Goal: Task Accomplishment & Management: Complete application form

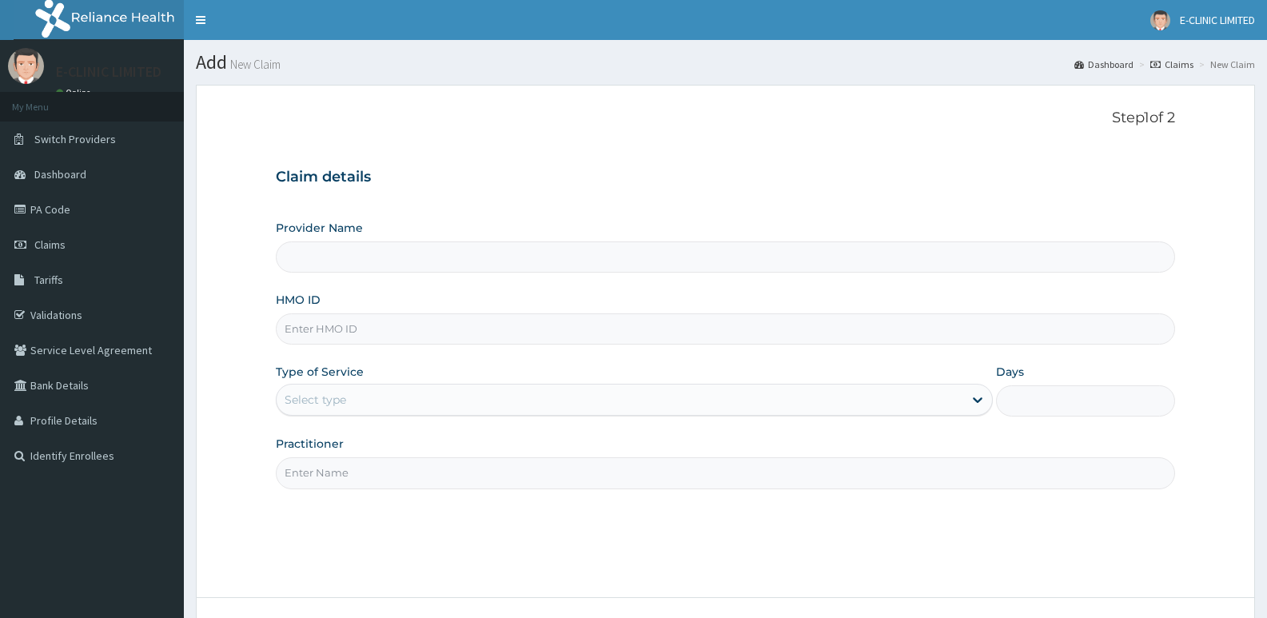
drag, startPoint x: 0, startPoint y: 0, endPoint x: 305, endPoint y: 336, distance: 453.3
click at [305, 336] on input "HMO ID" at bounding box center [725, 328] width 899 height 31
type input "E-CLINIC & DIAGNOSTIC LIMITED ABA"
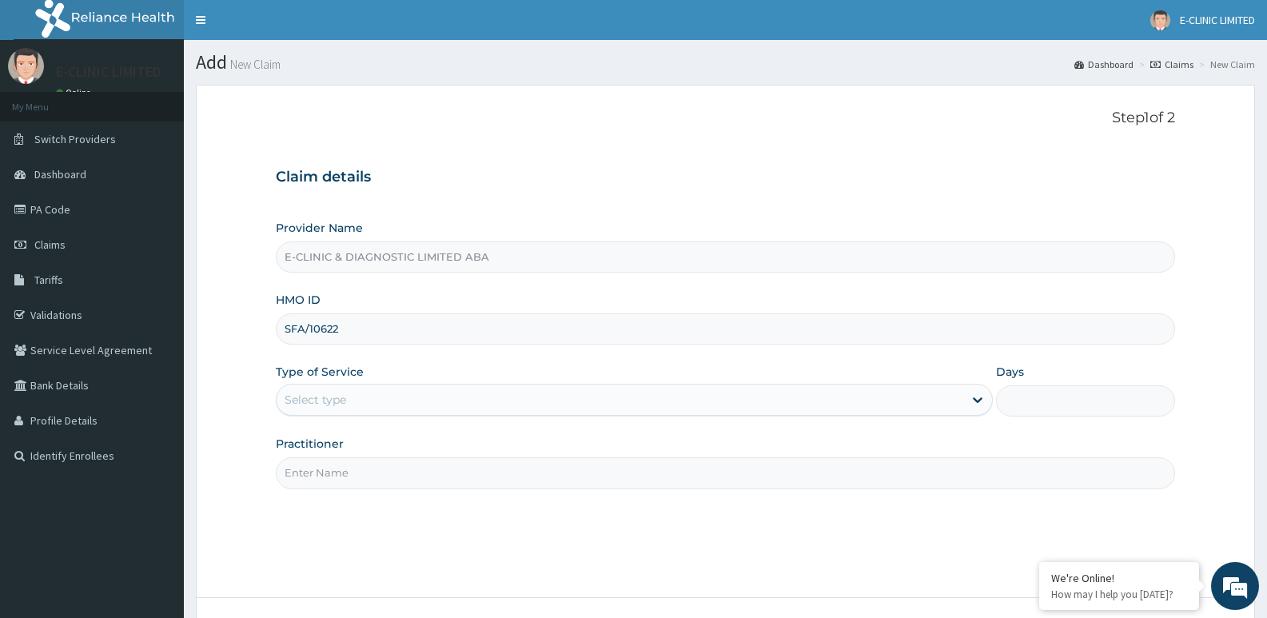
type input "SFA/10622/A"
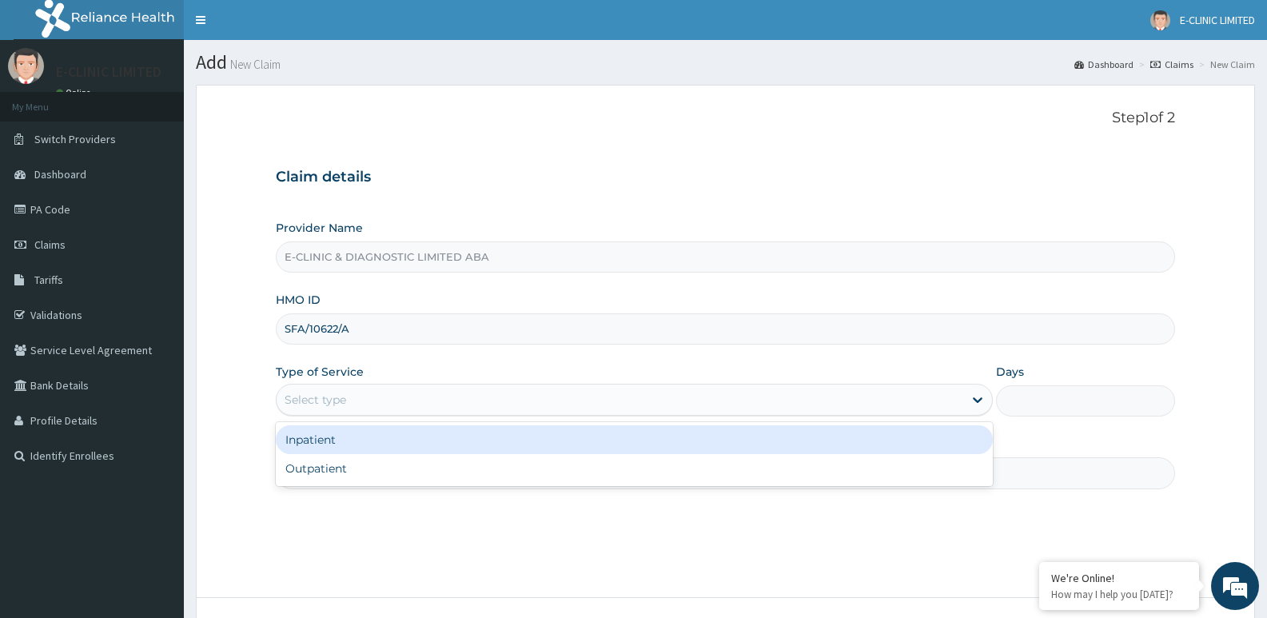
click at [404, 414] on div "Select type" at bounding box center [634, 400] width 716 height 32
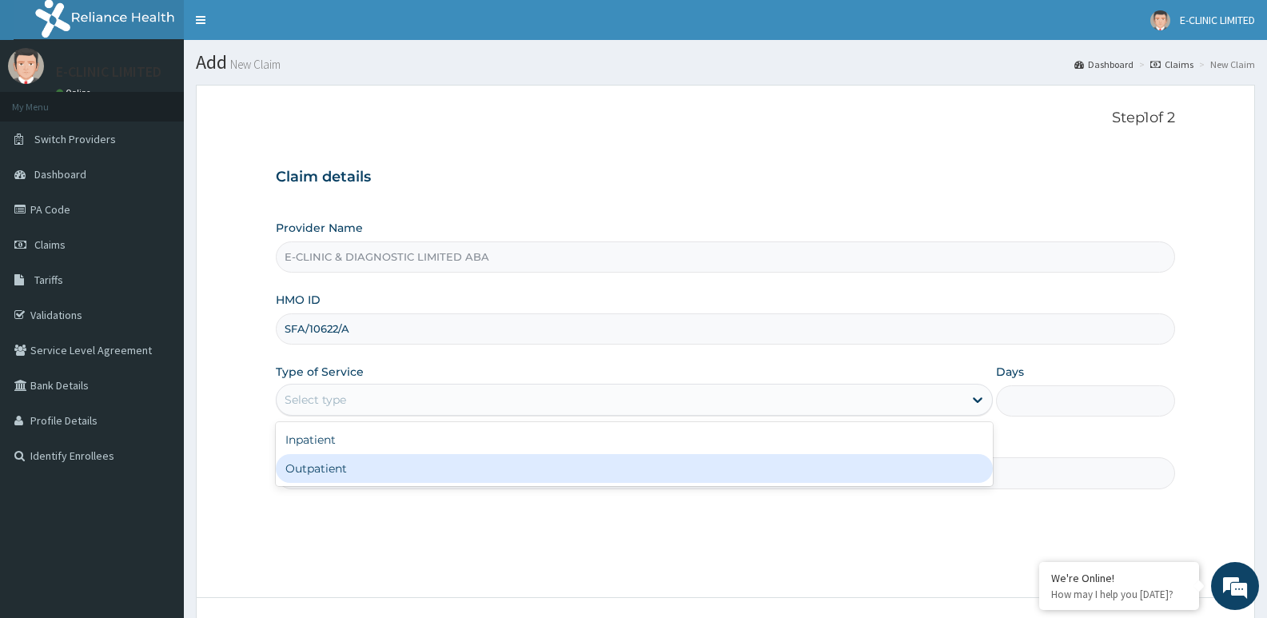
click at [378, 473] on div "Outpatient" at bounding box center [634, 468] width 716 height 29
type input "1"
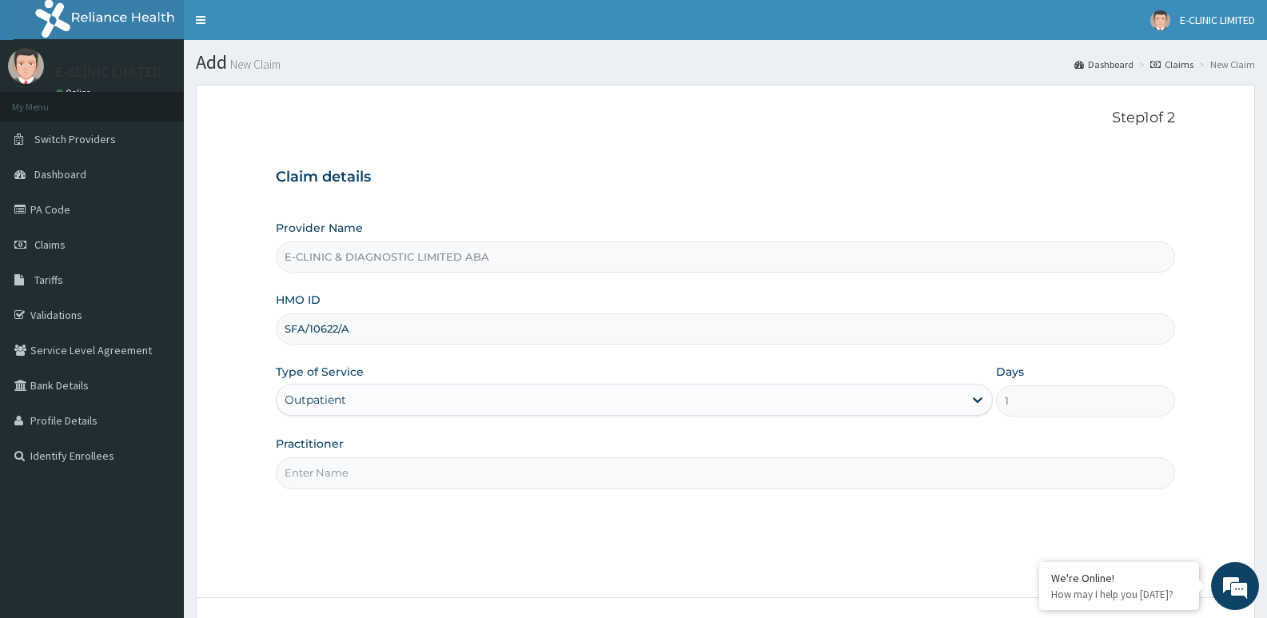
click at [378, 473] on input "Practitioner" at bounding box center [725, 472] width 899 height 31
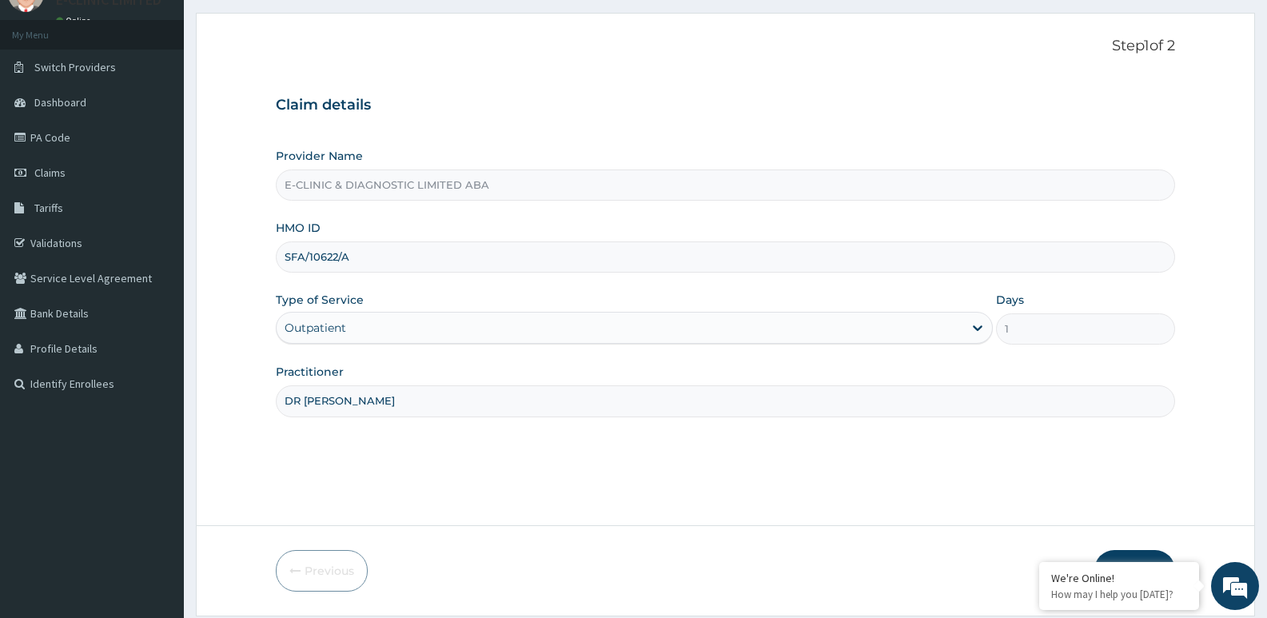
scroll to position [123, 0]
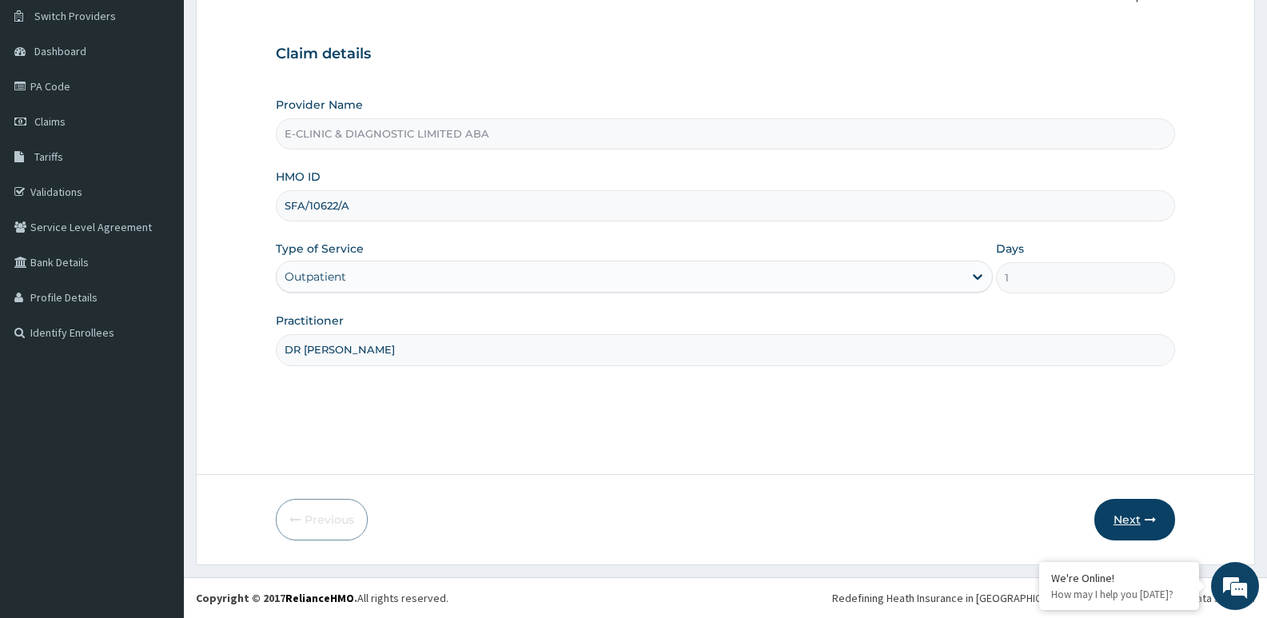
type input "DR [PERSON_NAME]"
click at [1146, 500] on button "Next" at bounding box center [1134, 520] width 81 height 42
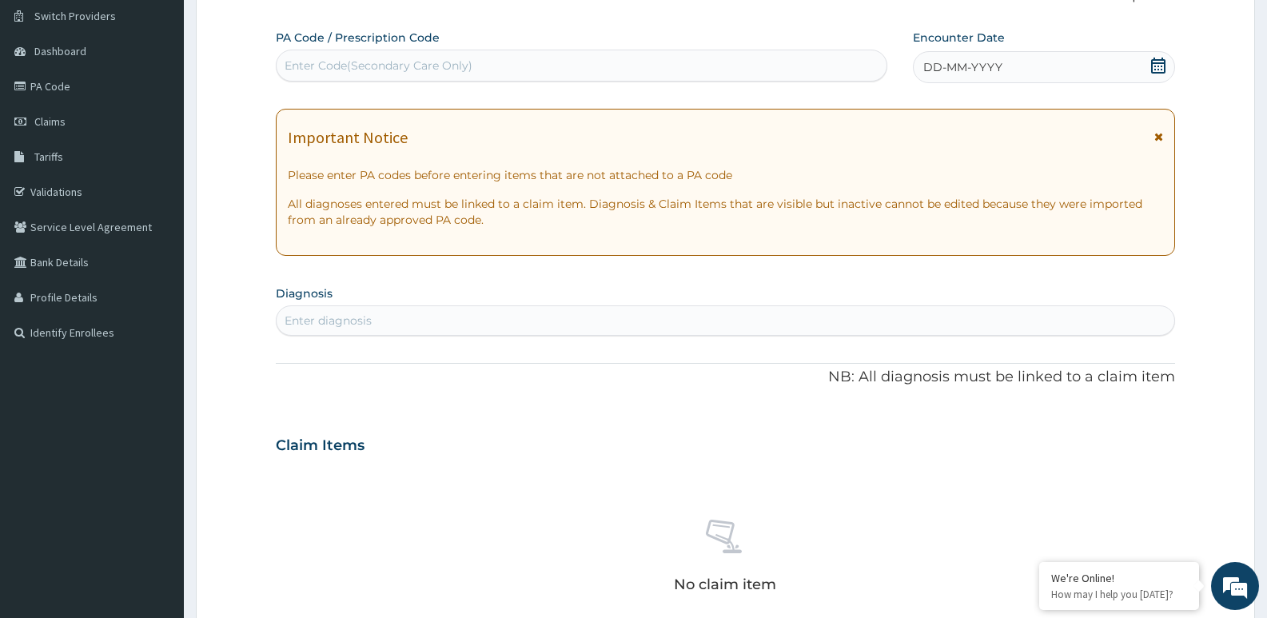
click at [772, 59] on div "Enter Code(Secondary Care Only)" at bounding box center [582, 66] width 610 height 26
paste input "PA/4091B1"
type input "PA/4091B1"
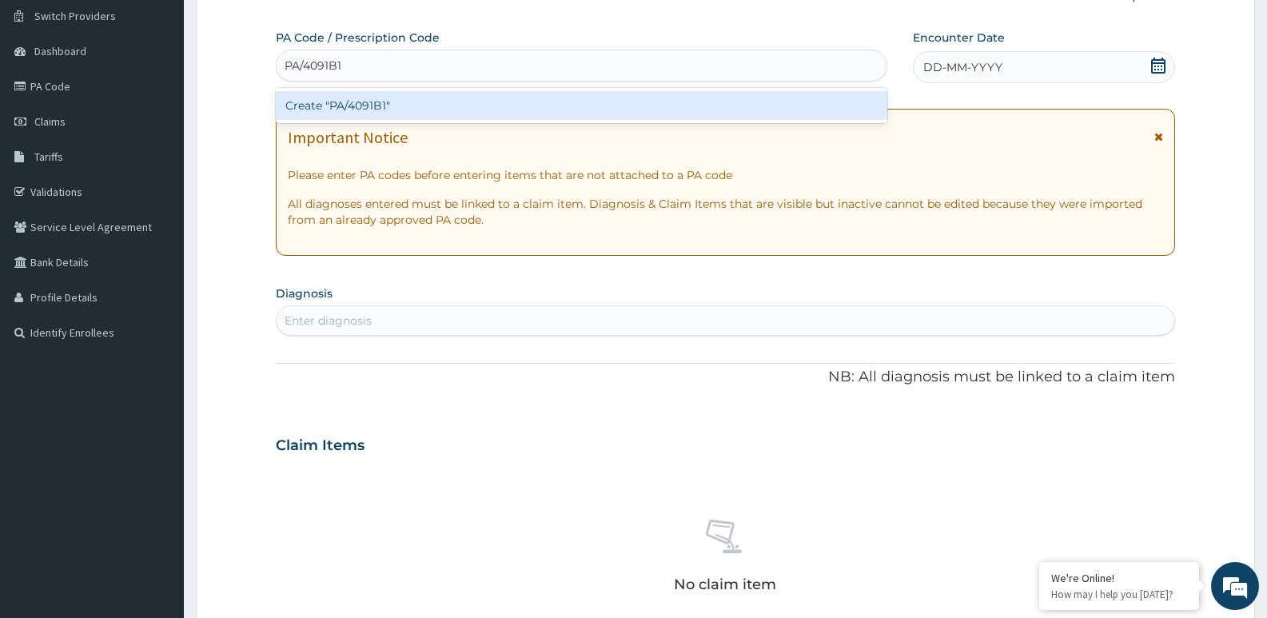
click at [707, 107] on div "Create "PA/4091B1"" at bounding box center [582, 105] width 612 height 29
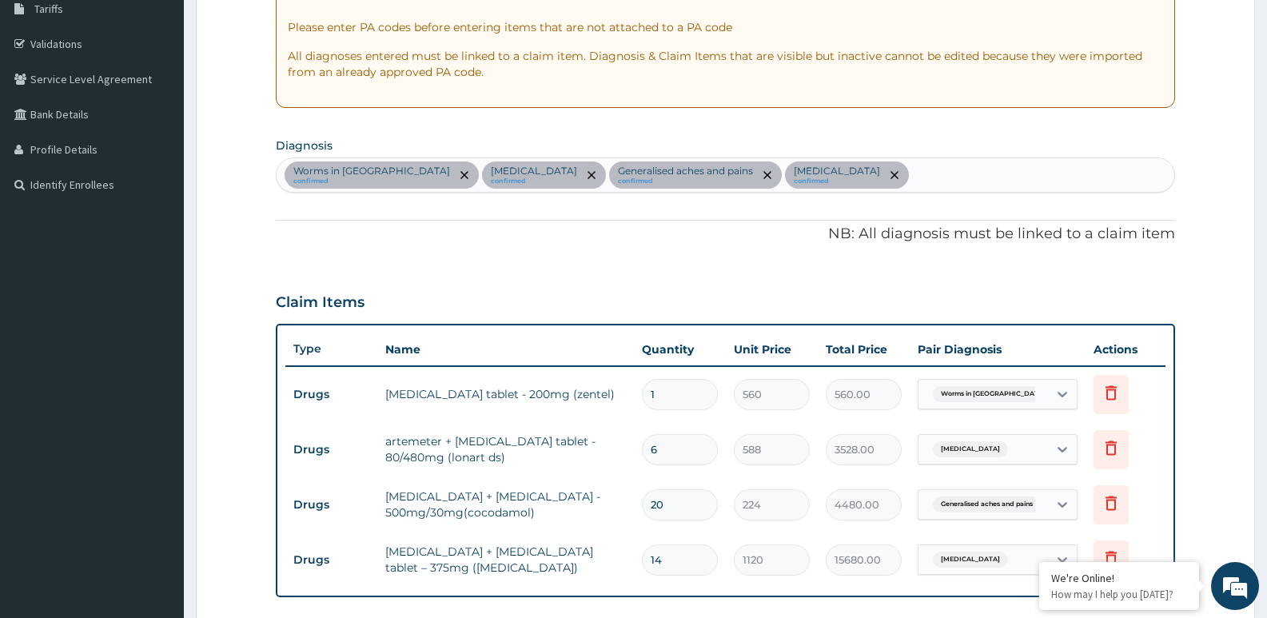
scroll to position [42, 0]
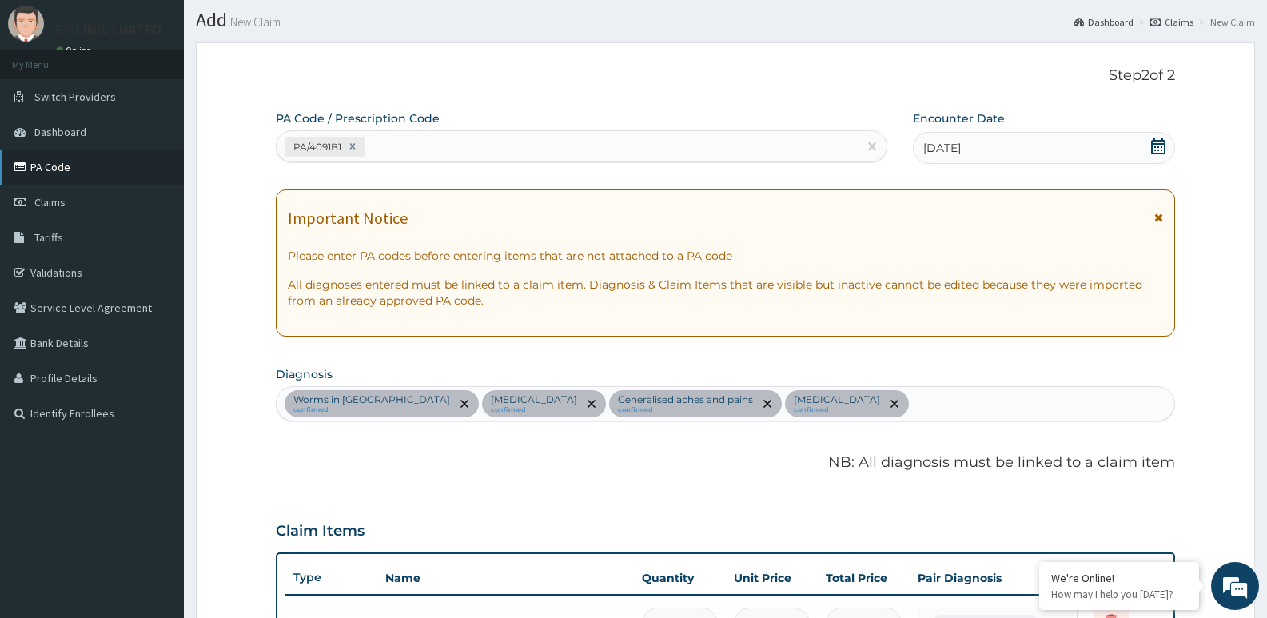
click at [70, 168] on link "PA Code" at bounding box center [92, 166] width 184 height 35
